Goal: Transaction & Acquisition: Purchase product/service

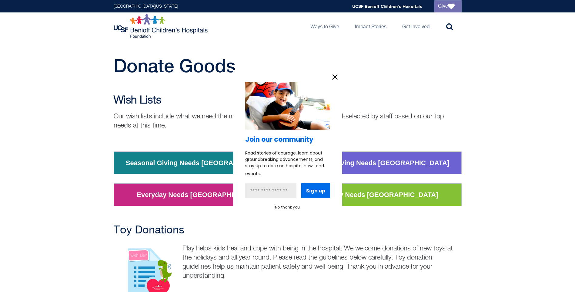
click at [420, 28] on div at bounding box center [287, 146] width 575 height 292
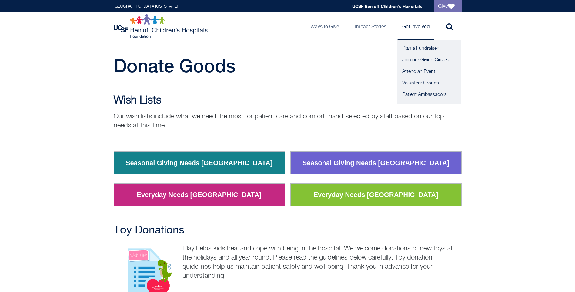
click at [416, 25] on link "Get Involved" at bounding box center [416, 25] width 37 height 27
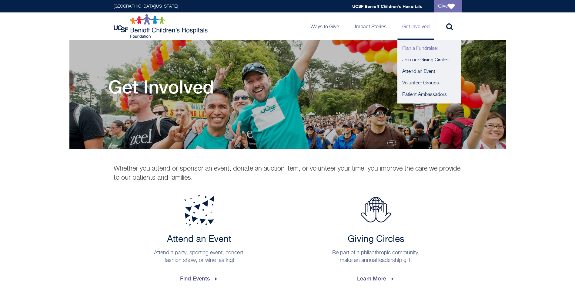
click at [412, 49] on link "Plan a Fundraiser" at bounding box center [430, 49] width 64 height 12
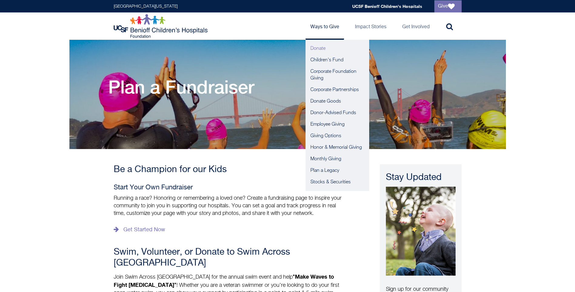
click at [319, 48] on link "Donate" at bounding box center [338, 49] width 64 height 12
